Goal: Task Accomplishment & Management: Manage account settings

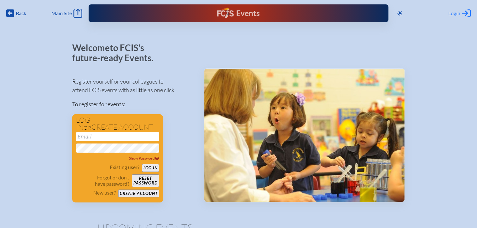
type input "[EMAIL_ADDRESS][DOMAIN_NAME]"
click at [451, 12] on span "Login" at bounding box center [455, 13] width 12 height 6
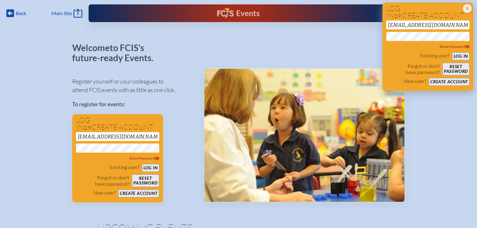
click at [462, 55] on button "Log in" at bounding box center [460, 56] width 17 height 8
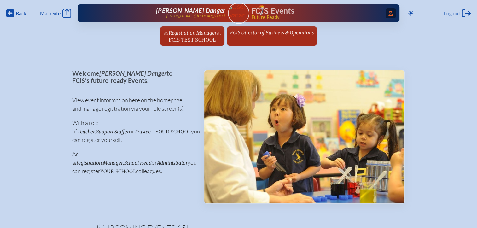
click at [389, 13] on icon at bounding box center [391, 13] width 4 height 5
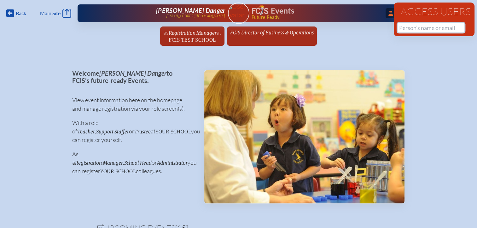
click at [413, 29] on input "text" at bounding box center [431, 27] width 67 height 9
drag, startPoint x: 424, startPoint y: 28, endPoint x: 377, endPoint y: 27, distance: 47.0
click at [377, 27] on div "Back Back Main Site Main Site Toggle to Dark Mode Log out Log out ...Close Acce…" at bounding box center [238, 25] width 477 height 50
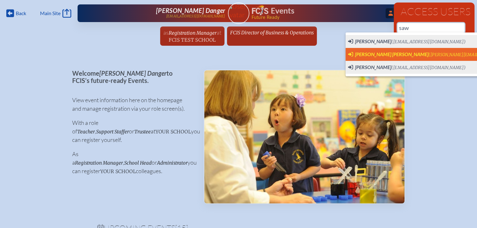
scroll to position [0, 5]
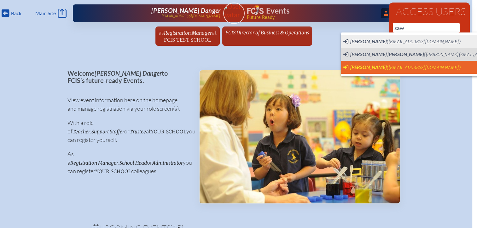
click at [358, 66] on span "[PERSON_NAME]" at bounding box center [368, 67] width 36 height 6
type input "[EMAIL_ADDRESS][DOMAIN_NAME]"
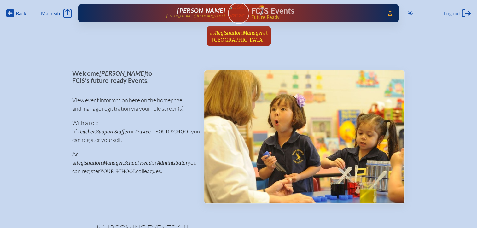
click at [270, 35] on link "as Registration Manager at Lake Highland Preparatory School since July 30th, 20…" at bounding box center [238, 35] width 63 height 19
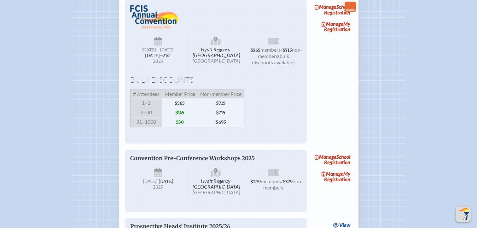
scroll to position [883, 0]
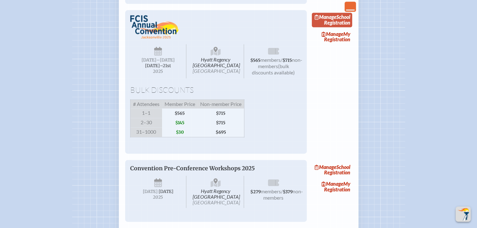
click at [336, 27] on link "Manage School Registration" at bounding box center [332, 20] width 40 height 15
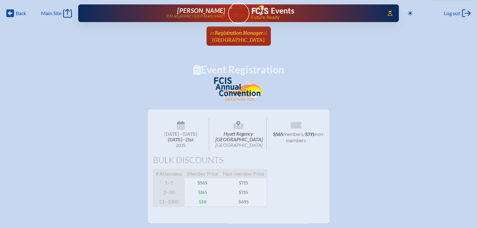
click at [235, 39] on span "Lake Highland Preparatory School" at bounding box center [238, 40] width 53 height 6
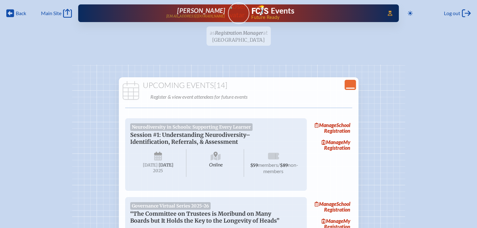
click at [354, 86] on icon "Close Console" at bounding box center [350, 84] width 9 height 9
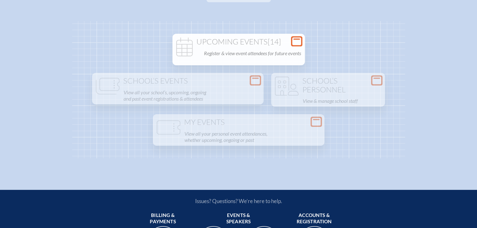
scroll to position [63, 0]
